Goal: Book appointment/travel/reservation

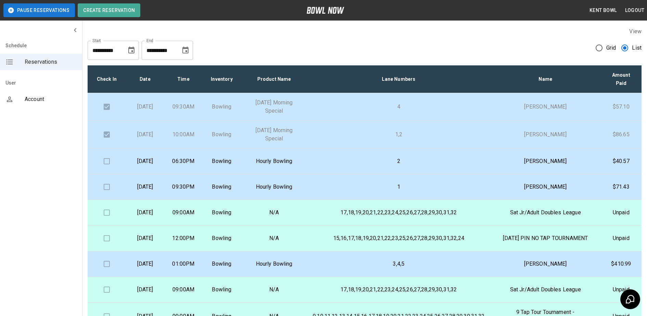
click at [109, 162] on td at bounding box center [107, 161] width 38 height 26
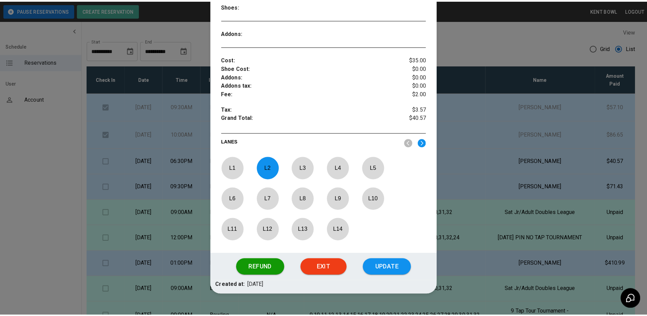
scroll to position [210, 0]
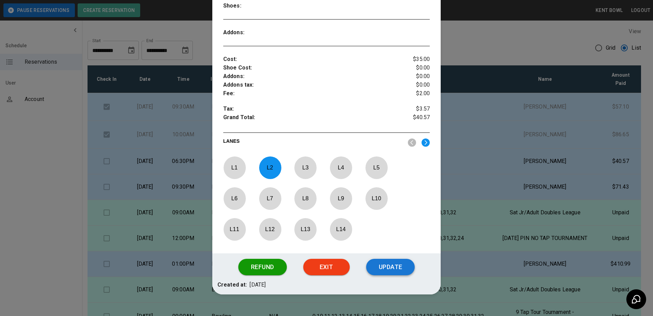
click at [392, 267] on button "Update" at bounding box center [390, 267] width 49 height 16
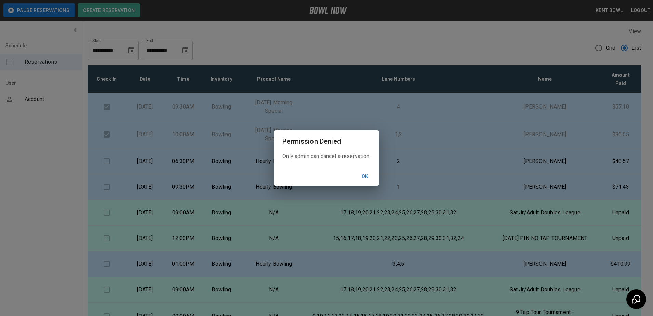
click at [369, 179] on button "Ok" at bounding box center [365, 176] width 22 height 13
